Goal: Check status: Check status

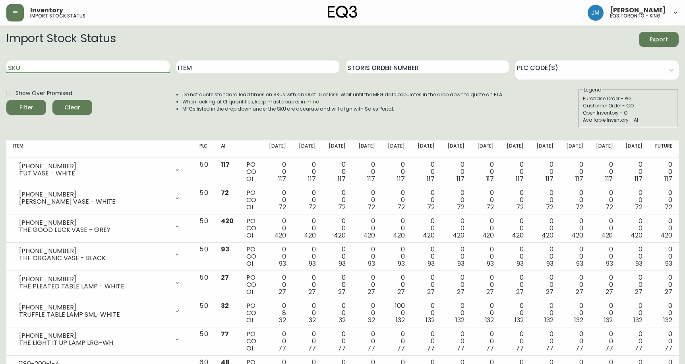
click at [62, 71] on input "SKU" at bounding box center [87, 66] width 163 height 13
paste input "[PHONE_NUMBER]"
type input "[PHONE_NUMBER]"
click at [6, 100] on button "Filter" at bounding box center [26, 107] width 40 height 15
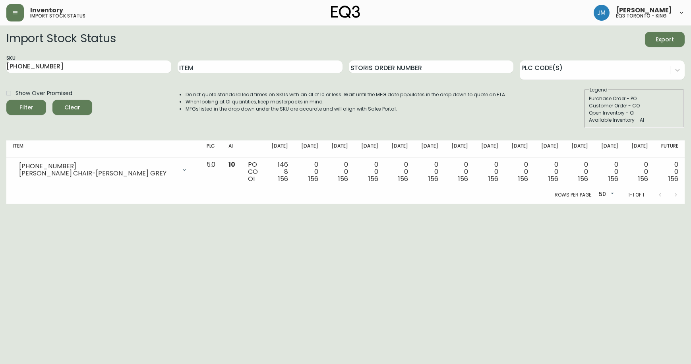
click at [59, 204] on html "Inventory import stock status [PERSON_NAME] eq3 [GEOGRAPHIC_DATA] - king Import…" at bounding box center [345, 102] width 691 height 204
drag, startPoint x: 66, startPoint y: 65, endPoint x: 0, endPoint y: 68, distance: 66.9
click at [0, 68] on html "Inventory import stock status [PERSON_NAME] eq3 [GEOGRAPHIC_DATA] - king Import…" at bounding box center [345, 102] width 691 height 204
paste input "3020-340-13-A"
type input "3020-340-13-A"
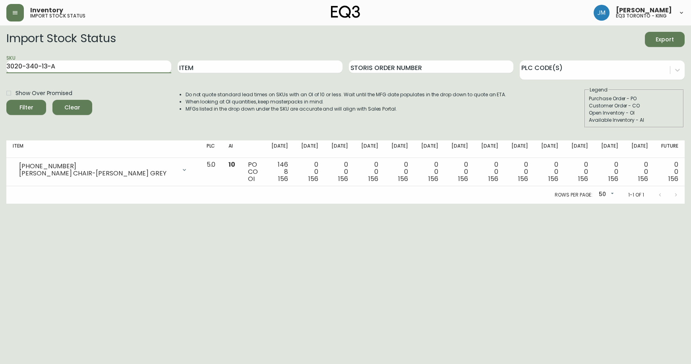
click at [6, 100] on button "Filter" at bounding box center [26, 107] width 40 height 15
drag, startPoint x: 84, startPoint y: 69, endPoint x: 0, endPoint y: 66, distance: 84.7
click at [0, 66] on html "Inventory import stock status [PERSON_NAME] eq3 [GEOGRAPHIC_DATA] - king Import…" at bounding box center [345, 102] width 691 height 204
paste input "3020-340-4-B"
type input "3020-340-4-B"
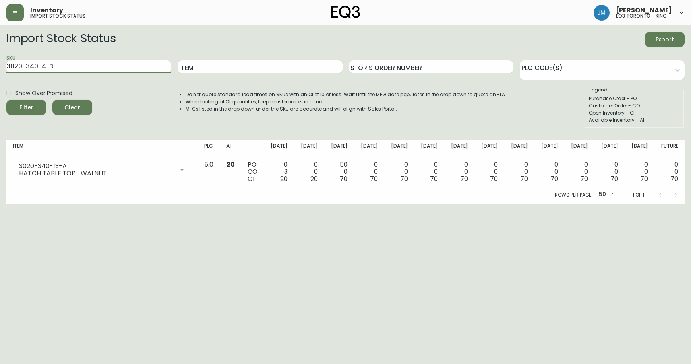
click at [6, 100] on button "Filter" at bounding box center [26, 107] width 40 height 15
drag, startPoint x: 67, startPoint y: 63, endPoint x: 0, endPoint y: 66, distance: 67.6
click at [0, 66] on html "Inventory import stock status [PERSON_NAME] eq3 [GEOGRAPHIC_DATA] - king Import…" at bounding box center [345, 102] width 691 height 204
paste input "[PHONE_NUMBER]"
type input "[PHONE_NUMBER]"
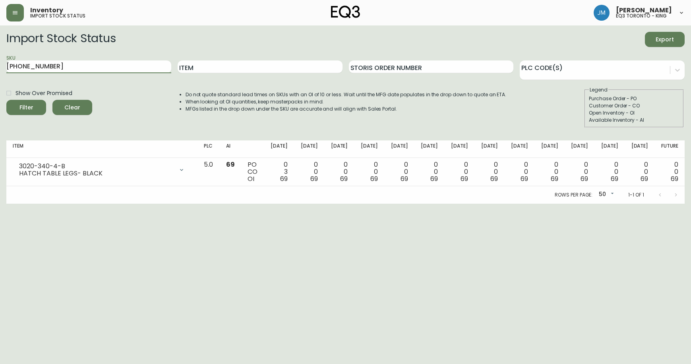
click at [6, 100] on button "Filter" at bounding box center [26, 107] width 40 height 15
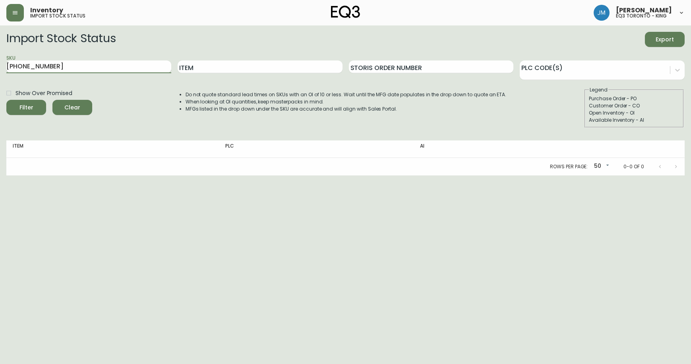
click at [57, 64] on input "[PHONE_NUMBER]" at bounding box center [88, 66] width 165 height 13
click at [61, 65] on input "[PHONE_NUMBER]" at bounding box center [88, 66] width 165 height 13
click at [74, 70] on input "[PHONE_NUMBER]" at bounding box center [88, 66] width 165 height 13
drag, startPoint x: 2, startPoint y: 68, endPoint x: 3, endPoint y: 61, distance: 7.3
click at [0, 66] on main "Import Stock Status Export SKU [PHONE_NUMBER] Item Storis Order Number PLC Code…" at bounding box center [345, 100] width 691 height 150
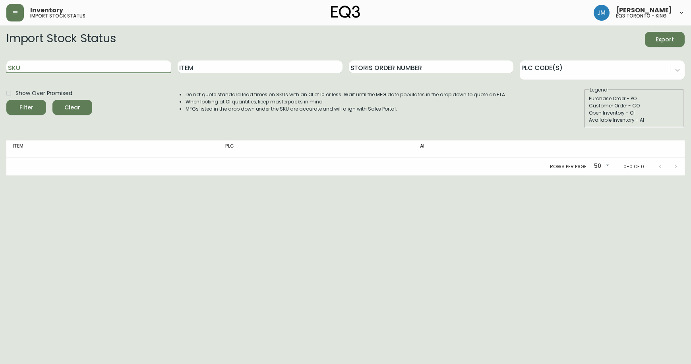
paste input "[PHONE_NUMBER]"
type input "[PHONE_NUMBER]"
click at [6, 100] on button "Filter" at bounding box center [26, 107] width 40 height 15
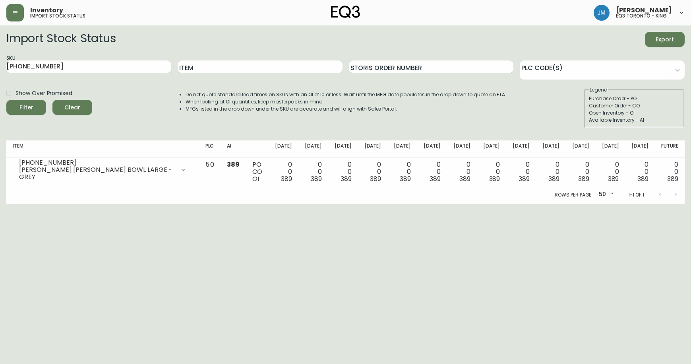
click at [54, 204] on html "Inventory import stock status [PERSON_NAME] eq3 [GEOGRAPHIC_DATA] - king Import…" at bounding box center [345, 102] width 691 height 204
drag, startPoint x: 41, startPoint y: 70, endPoint x: 5, endPoint y: 72, distance: 36.6
click at [0, 72] on main "Import Stock Status Export SKU [PHONE_NUMBER] Item Storis Order Number PLC Code…" at bounding box center [345, 114] width 691 height 178
paste input "[PHONE_NUMBER]"
type input "[PHONE_NUMBER]"
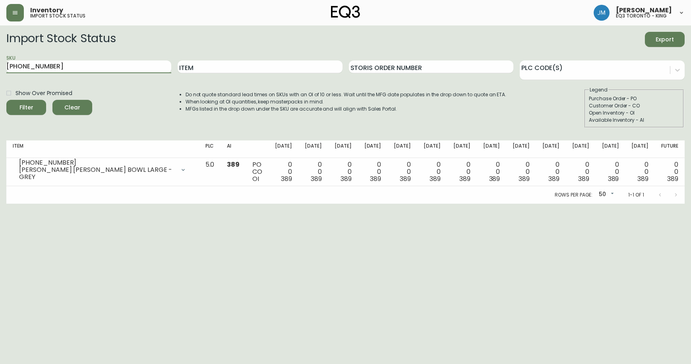
click at [6, 100] on button "Filter" at bounding box center [26, 107] width 40 height 15
click at [27, 204] on html "Inventory import stock status [PERSON_NAME] eq3 [GEOGRAPHIC_DATA] - king Import…" at bounding box center [345, 102] width 691 height 204
